Goal: Information Seeking & Learning: Learn about a topic

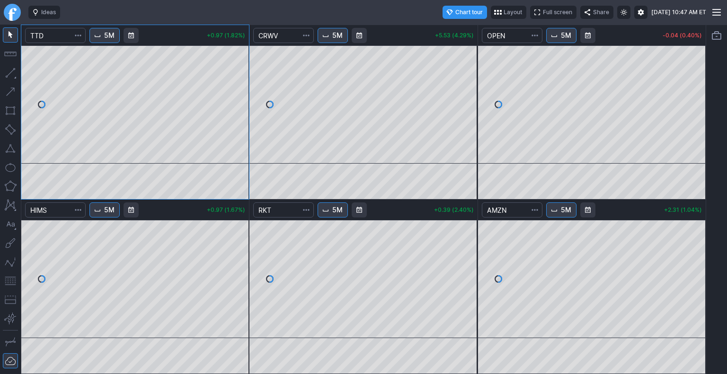
click at [15, 11] on link "Finviz.com" at bounding box center [12, 12] width 17 height 17
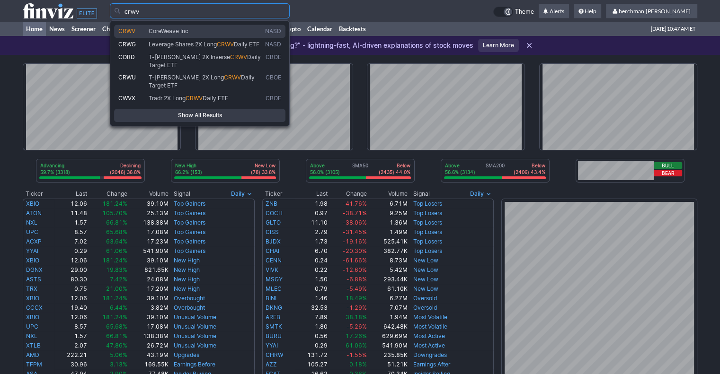
click at [176, 34] on span "CoreWeave Inc" at bounding box center [169, 30] width 40 height 7
type input "CRWV"
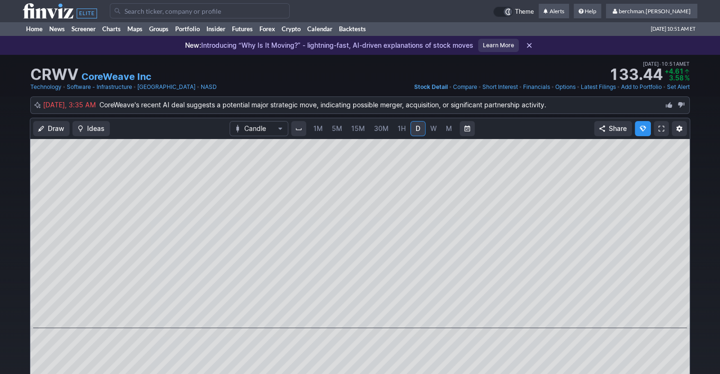
click at [338, 130] on span "5M" at bounding box center [337, 128] width 10 height 8
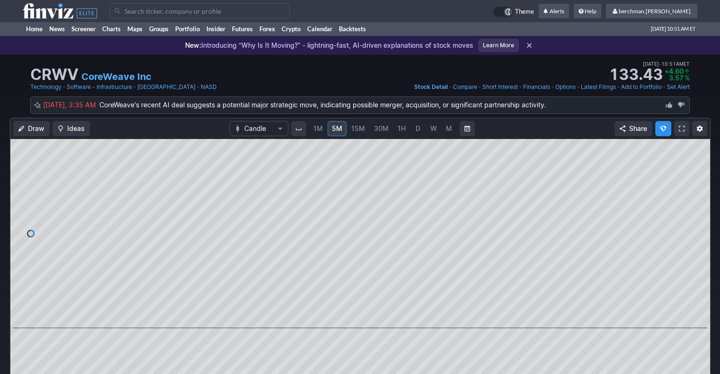
click at [415, 130] on span "D" at bounding box center [417, 128] width 5 height 8
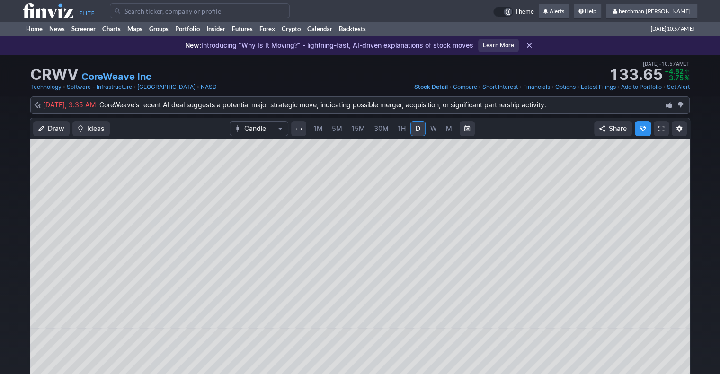
click at [339, 127] on span "5M" at bounding box center [337, 128] width 10 height 8
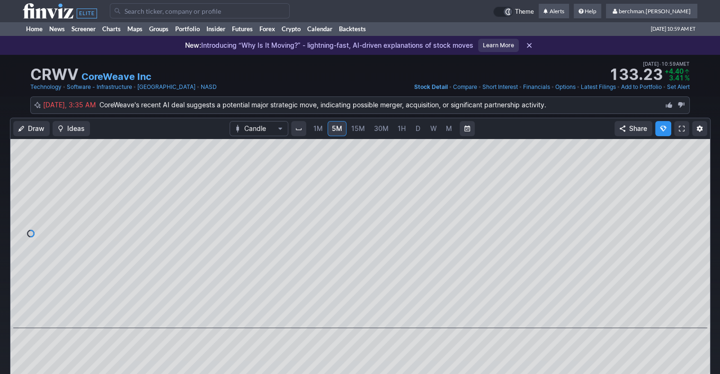
click at [416, 129] on span "D" at bounding box center [417, 128] width 5 height 8
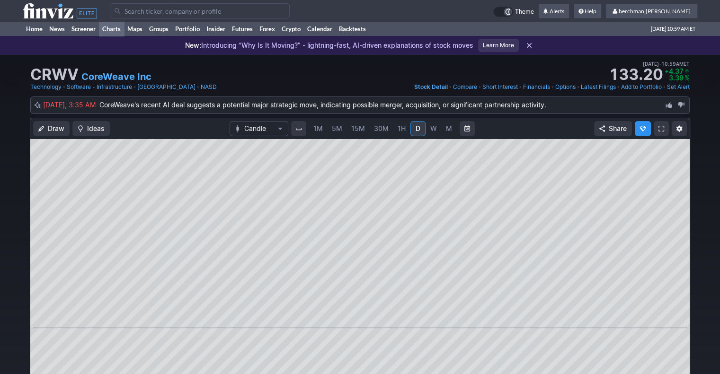
click at [108, 29] on link "Charts" at bounding box center [111, 29] width 25 height 14
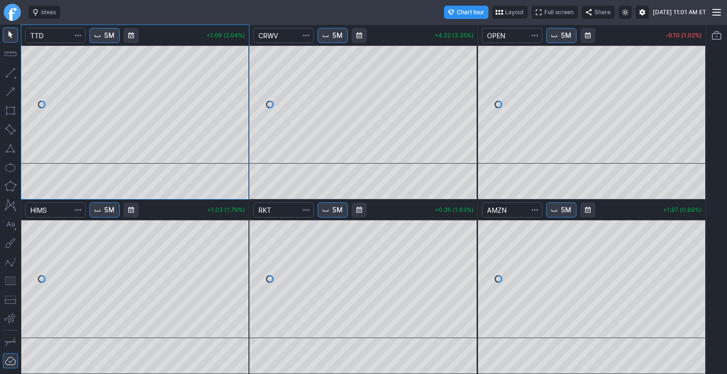
click at [14, 10] on link "Finviz.com" at bounding box center [12, 12] width 17 height 17
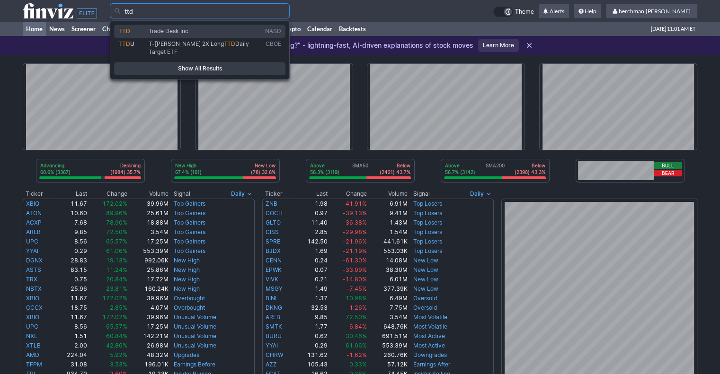
click at [233, 32] on span "Trade Desk Inc" at bounding box center [205, 31] width 116 height 8
type input "TTD"
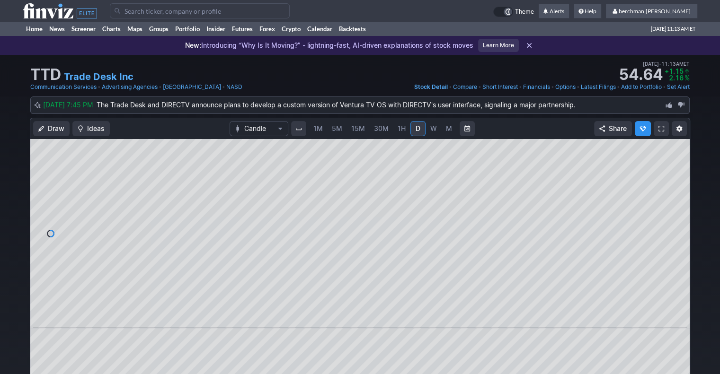
click at [203, 11] on input "Search" at bounding box center [200, 10] width 180 height 15
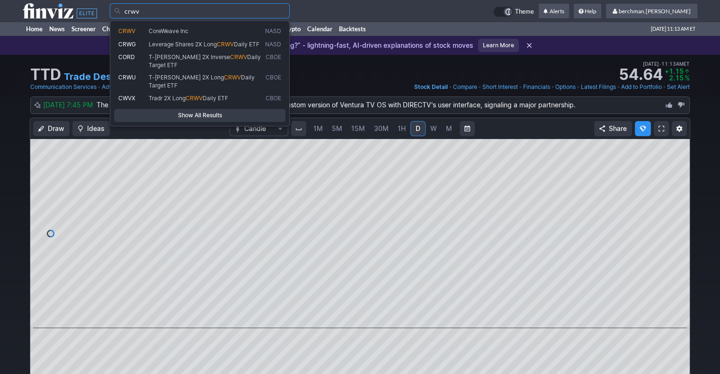
click at [198, 25] on link "CRWV CoreWeave Inc NASD" at bounding box center [199, 31] width 171 height 13
type input "CRWV"
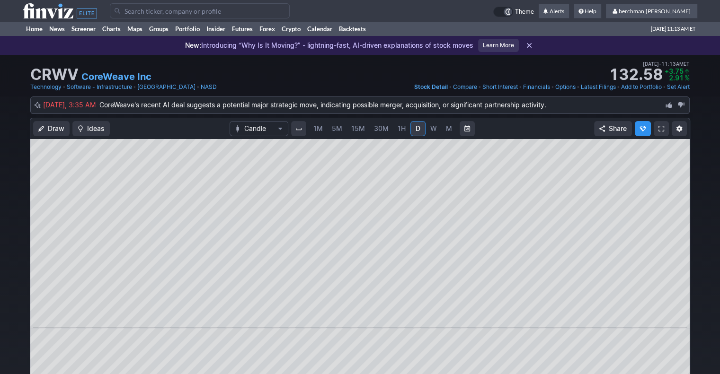
click at [335, 129] on span "5M" at bounding box center [337, 128] width 10 height 8
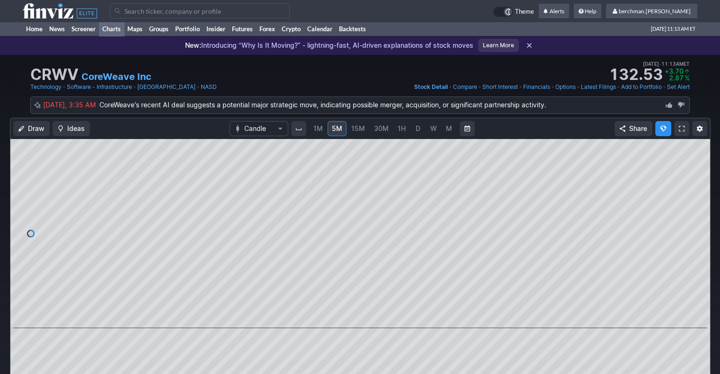
click at [109, 32] on link "Charts" at bounding box center [111, 29] width 25 height 14
